Goal: Transaction & Acquisition: Purchase product/service

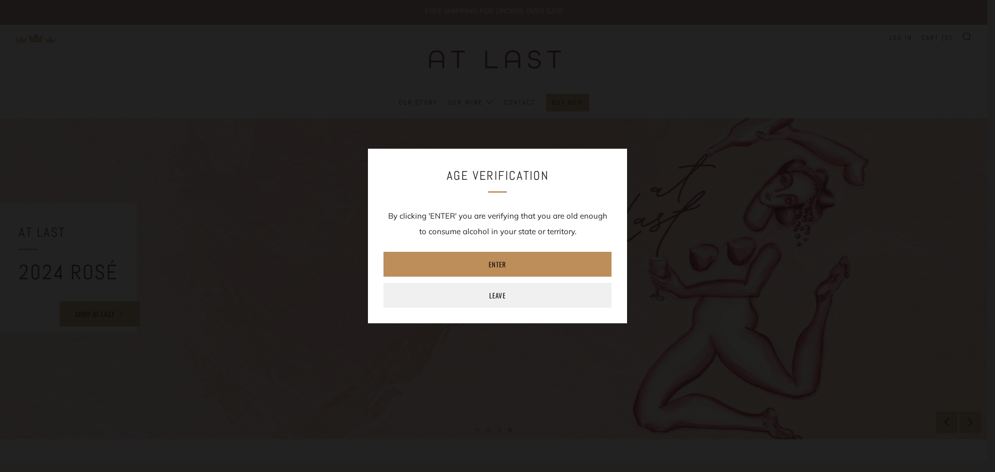
click at [494, 258] on link "Enter" at bounding box center [497, 264] width 228 height 25
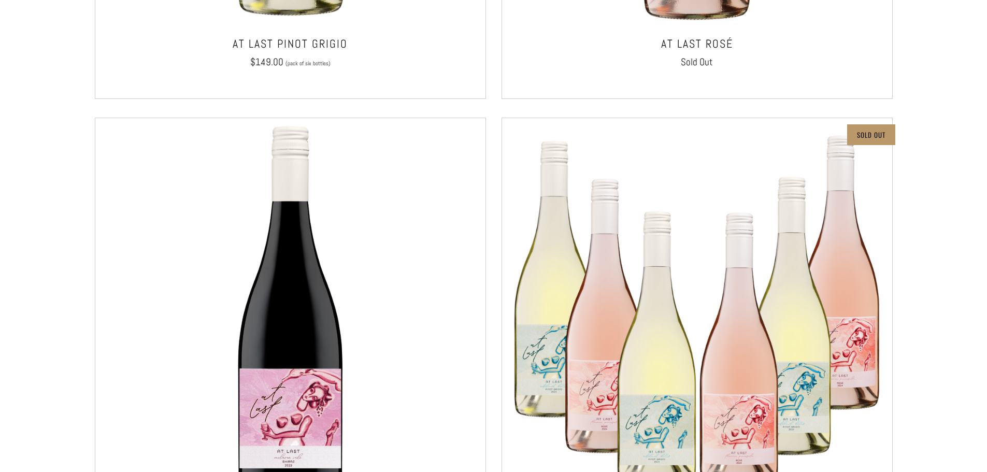
scroll to position [1846, 0]
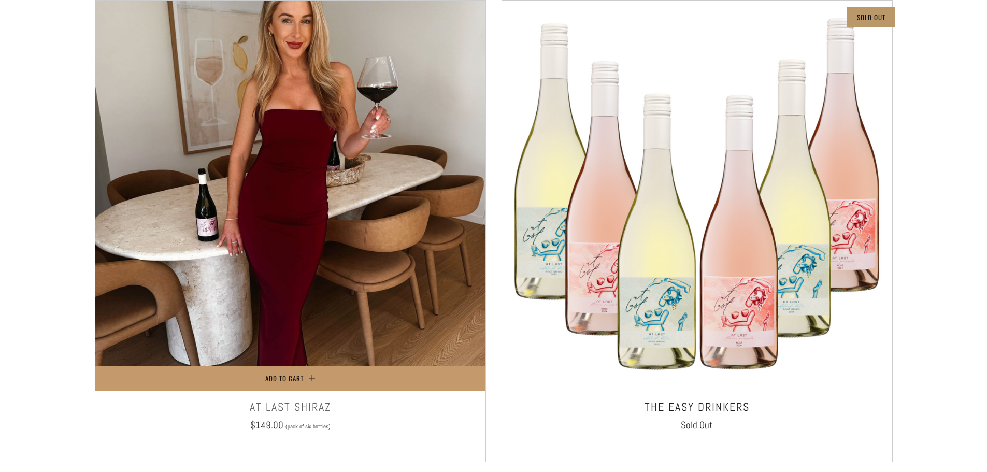
click at [272, 137] on img at bounding box center [290, 196] width 390 height 390
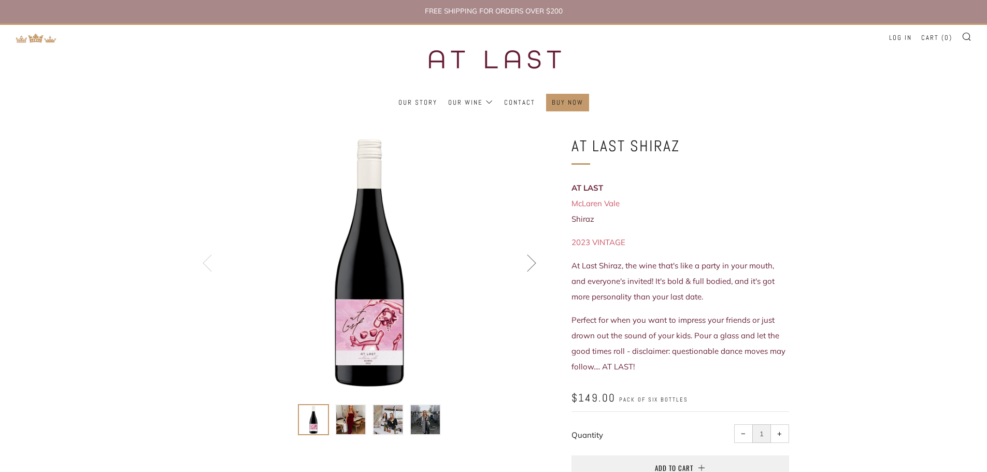
click at [347, 428] on img at bounding box center [350, 419] width 29 height 29
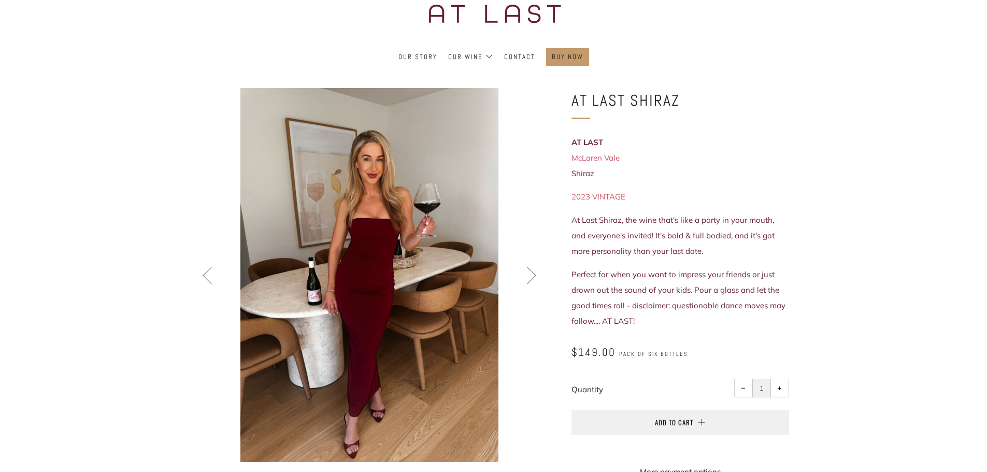
scroll to position [104, 0]
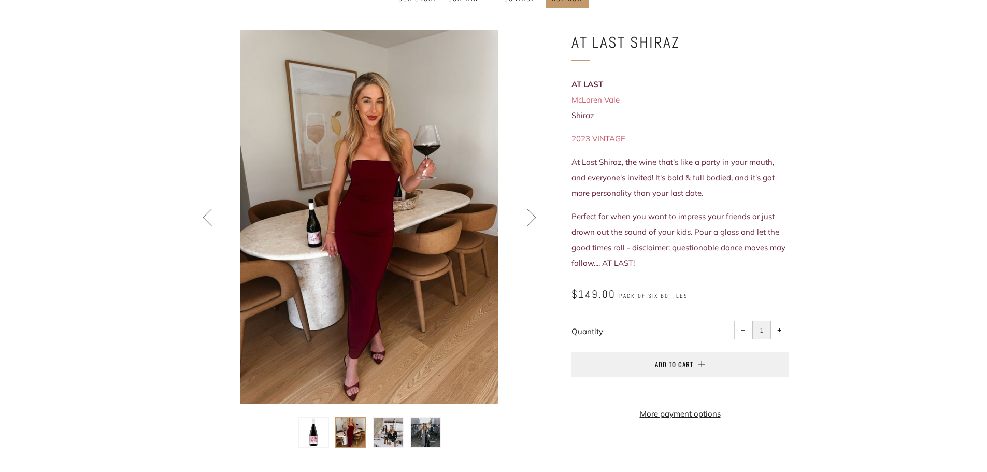
click at [392, 432] on img at bounding box center [388, 432] width 29 height 29
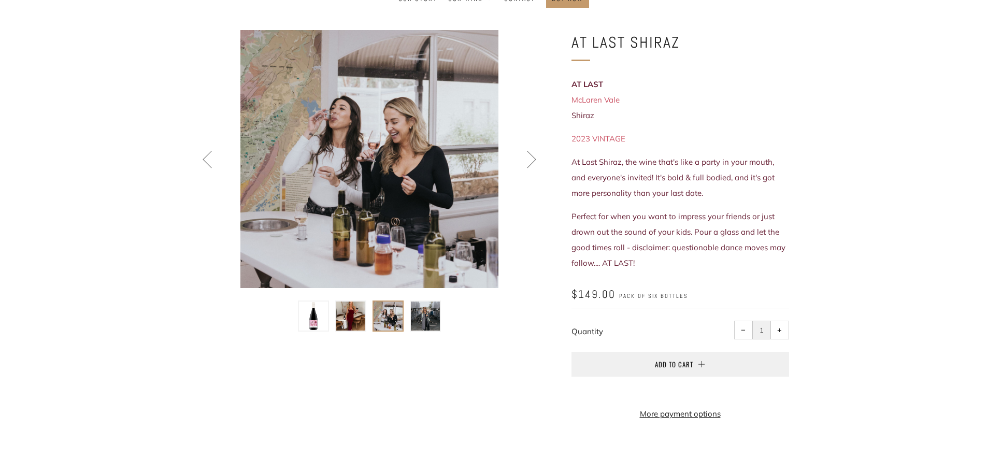
click at [422, 312] on img at bounding box center [425, 316] width 29 height 29
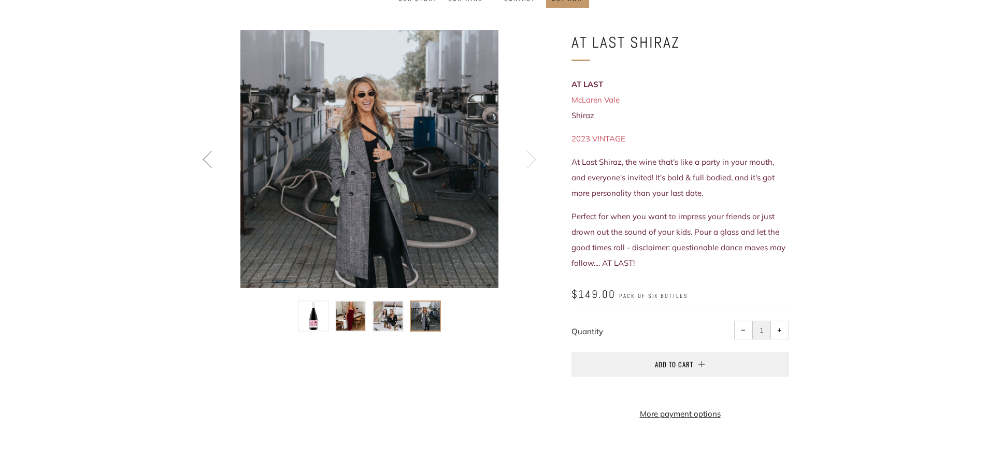
click at [310, 313] on img at bounding box center [313, 316] width 29 height 29
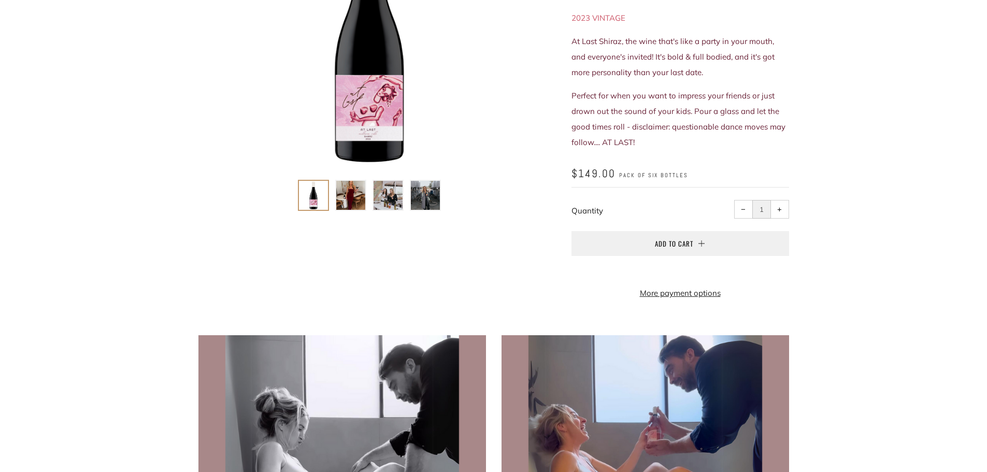
scroll to position [0, 0]
